Goal: Task Accomplishment & Management: Complete application form

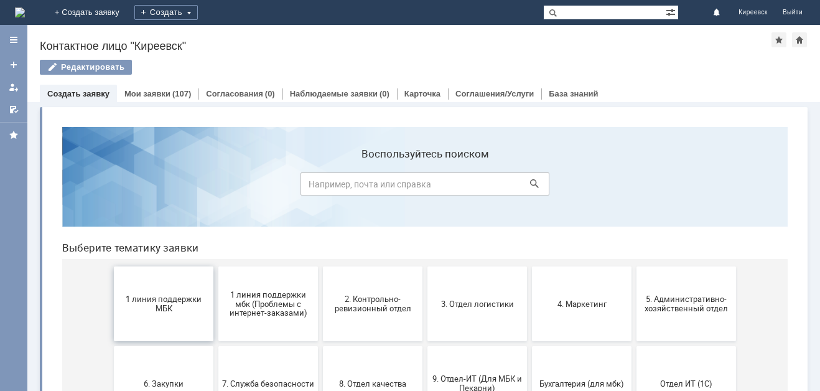
click at [149, 294] on span "1 линия поддержки МБК" at bounding box center [164, 303] width 92 height 19
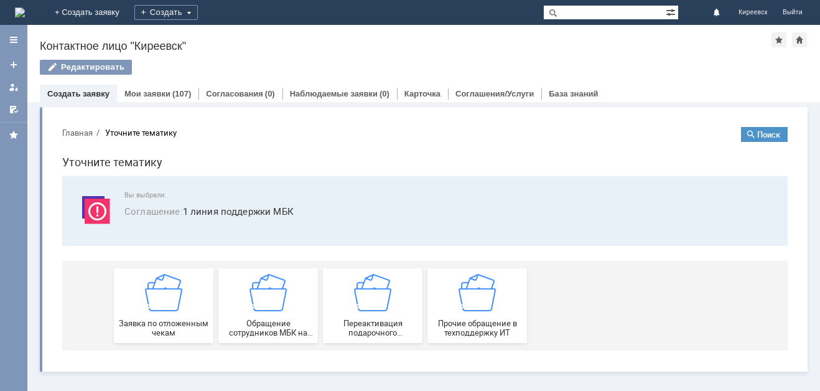
click at [149, 294] on img at bounding box center [163, 292] width 37 height 37
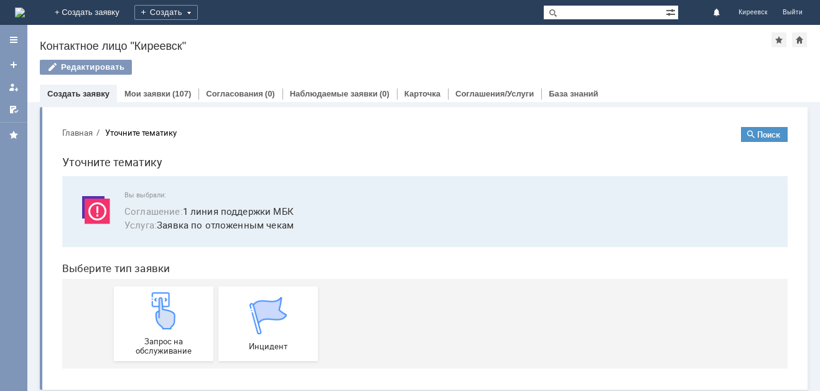
click at [149, 294] on img at bounding box center [163, 310] width 37 height 37
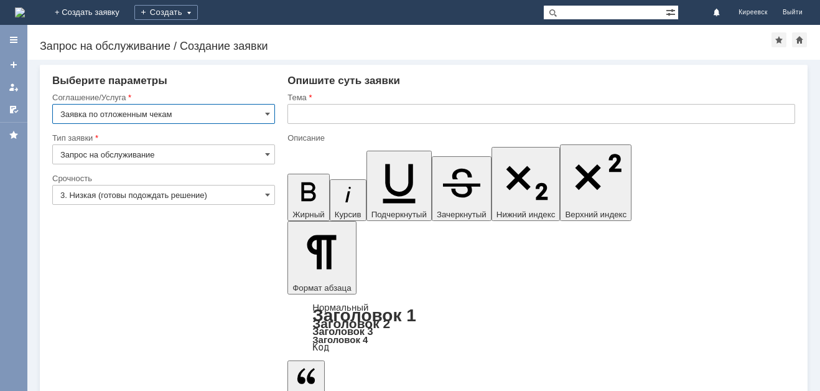
click at [373, 106] on input "text" at bounding box center [542, 114] width 508 height 20
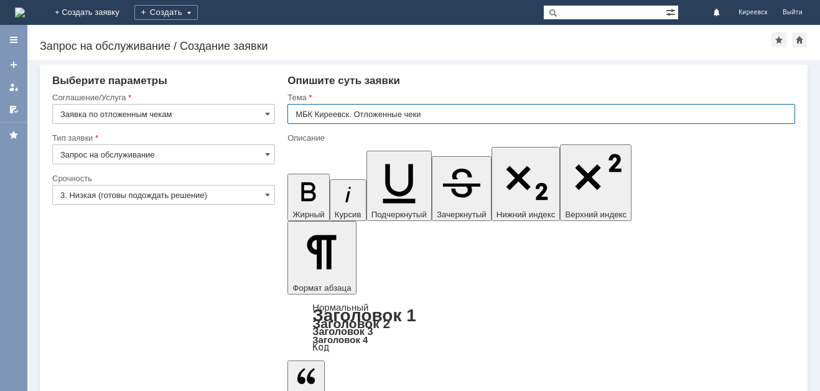
type input "МБК Киреевск. Отложенные чеки"
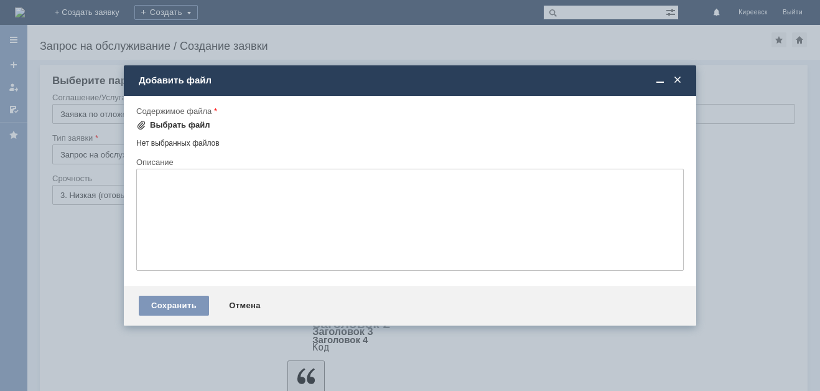
click at [168, 121] on div "Выбрать файл" at bounding box center [180, 125] width 60 height 10
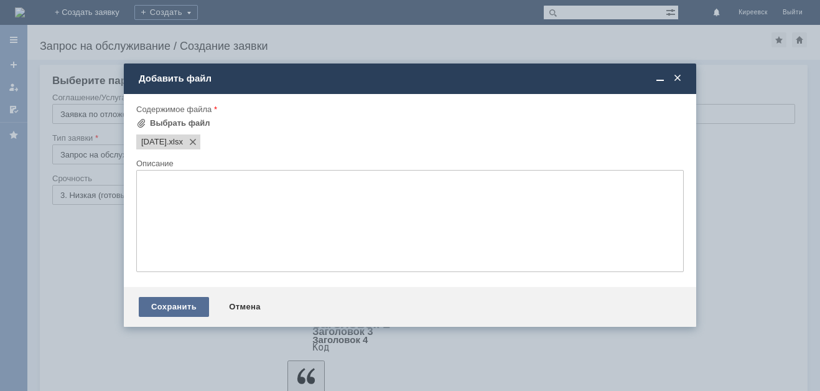
click at [160, 303] on div "Сохранить" at bounding box center [174, 307] width 70 height 20
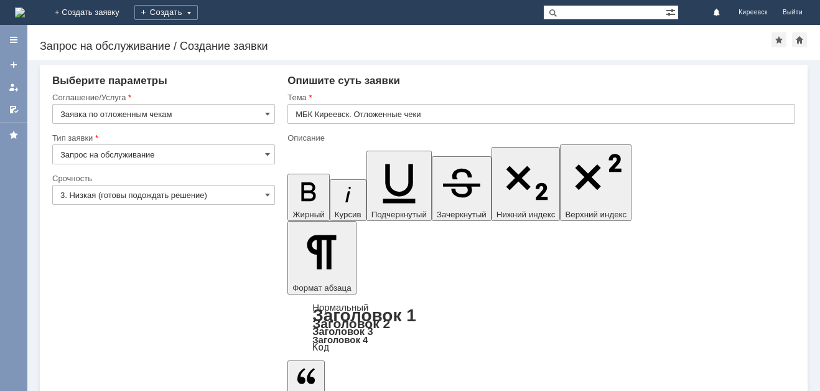
click at [105, 187] on input "3. Низкая (готовы подождать решение)" at bounding box center [163, 195] width 223 height 20
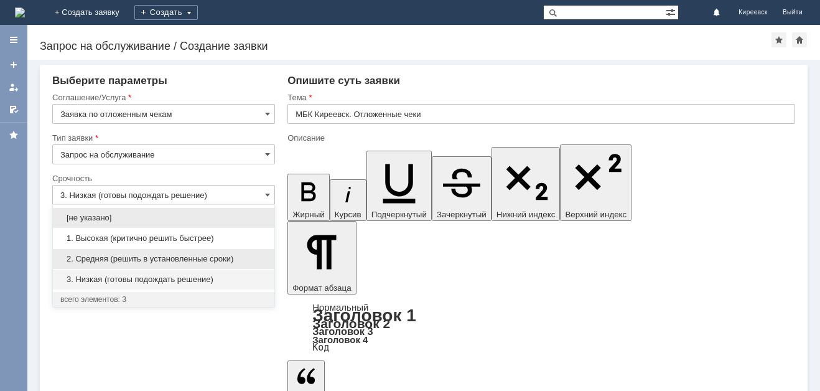
click at [101, 258] on span "2. Средняя (решить в установленные сроки)" at bounding box center [163, 259] width 207 height 10
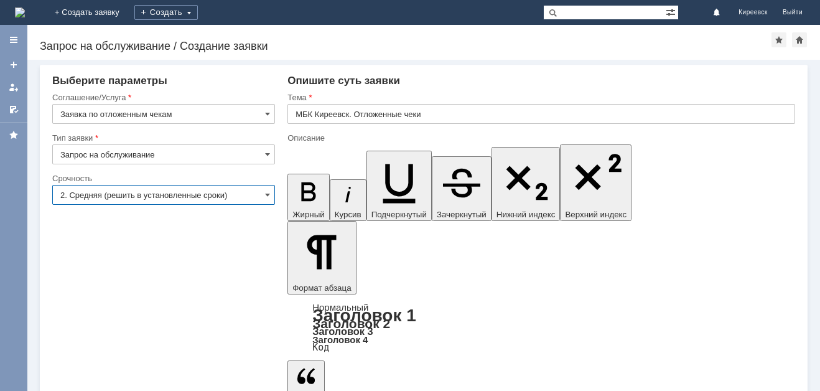
type input "2. Средняя (решить в установленные сроки)"
